Goal: Task Accomplishment & Management: Manage account settings

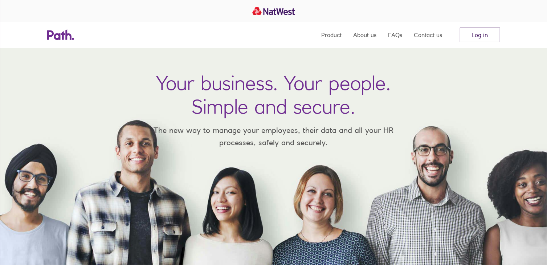
click at [483, 32] on link "Log in" at bounding box center [480, 35] width 40 height 15
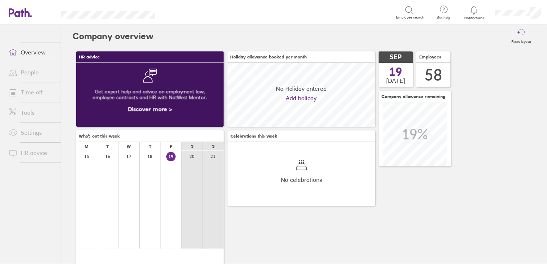
scroll to position [64, 149]
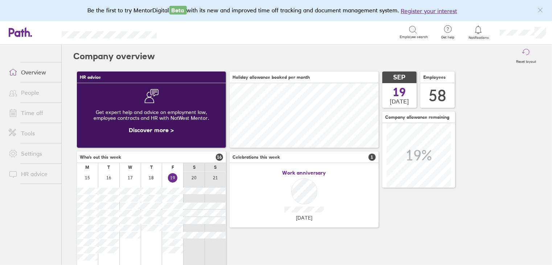
click at [38, 111] on link "Time off" at bounding box center [32, 113] width 58 height 15
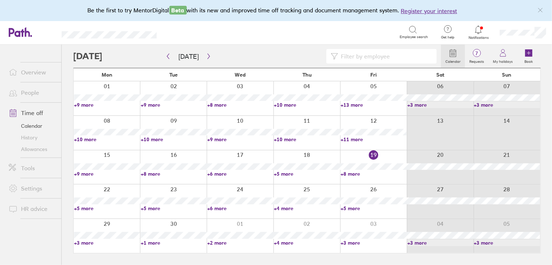
click at [89, 209] on link "+5 more" at bounding box center [107, 208] width 66 height 7
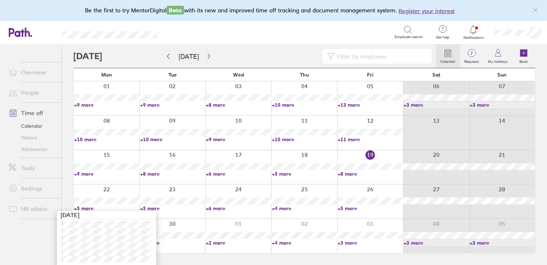
scroll to position [2, 0]
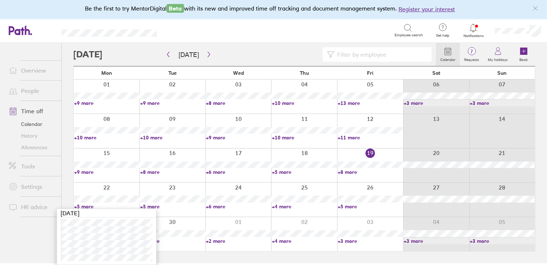
click at [172, 241] on link "+1 more" at bounding box center [172, 241] width 65 height 7
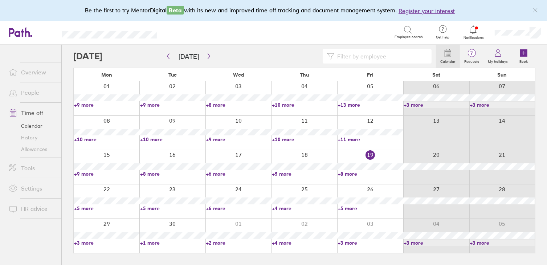
scroll to position [0, 0]
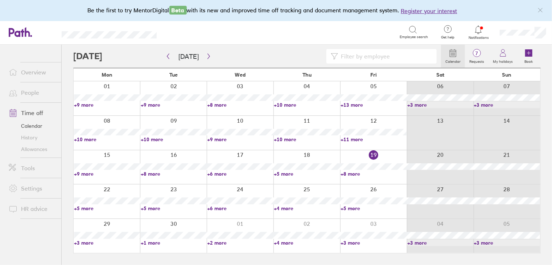
click at [155, 243] on link "+1 more" at bounding box center [174, 243] width 66 height 7
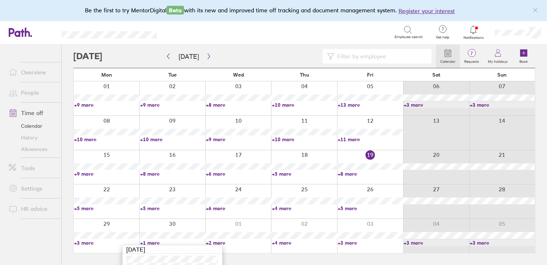
scroll to position [8, 0]
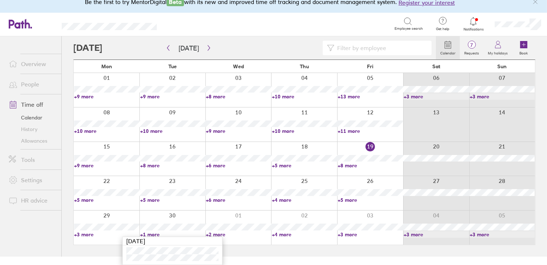
click at [155, 199] on link "+5 more" at bounding box center [172, 200] width 65 height 7
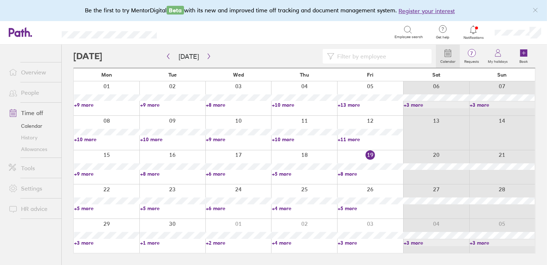
scroll to position [0, 0]
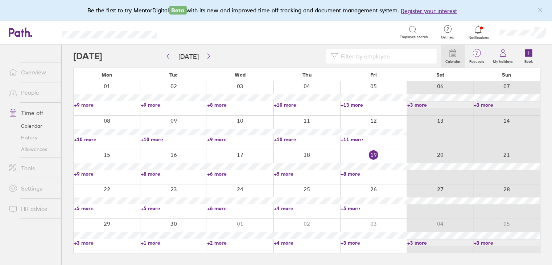
click at [155, 207] on link "+5 more" at bounding box center [174, 208] width 66 height 7
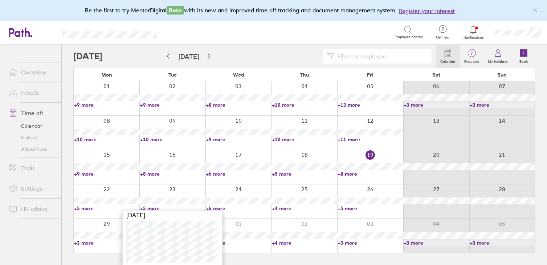
scroll to position [2, 0]
